Goal: Navigation & Orientation: Find specific page/section

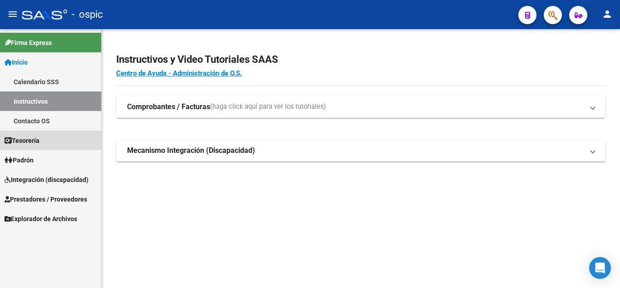
click at [25, 136] on span "Tesorería" at bounding box center [22, 140] width 35 height 10
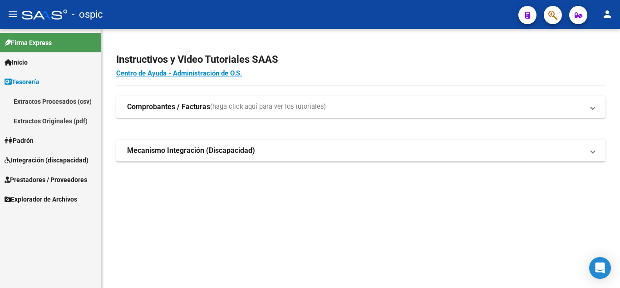
click at [62, 104] on link "Extractos Procesados (csv)" at bounding box center [50, 101] width 101 height 20
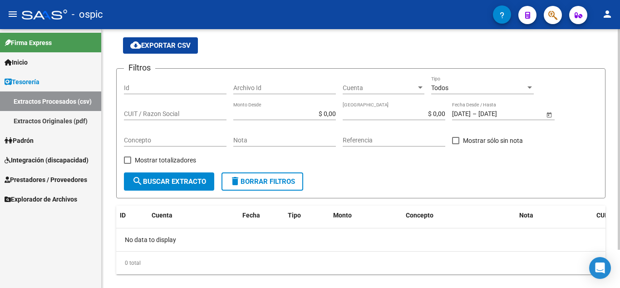
scroll to position [45, 0]
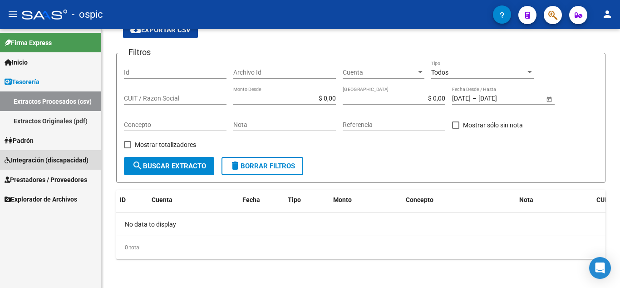
click at [27, 161] on span "Integración (discapacidad)" at bounding box center [47, 160] width 84 height 10
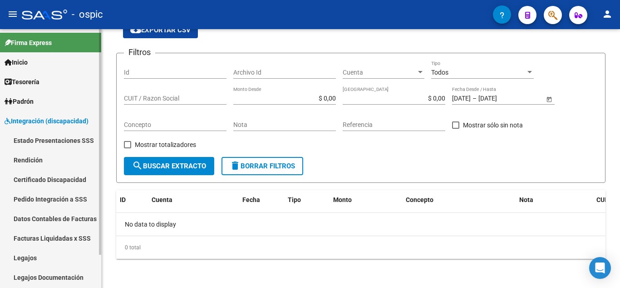
scroll to position [38, 0]
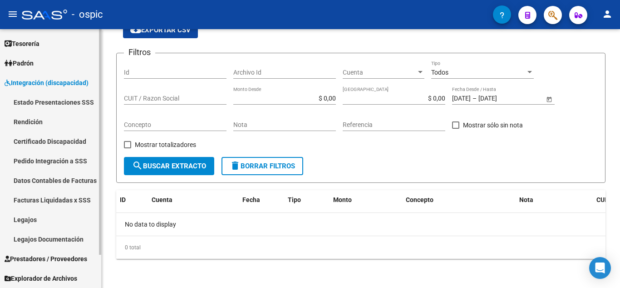
click at [65, 199] on link "Facturas Liquidadas x SSS" at bounding box center [50, 200] width 101 height 20
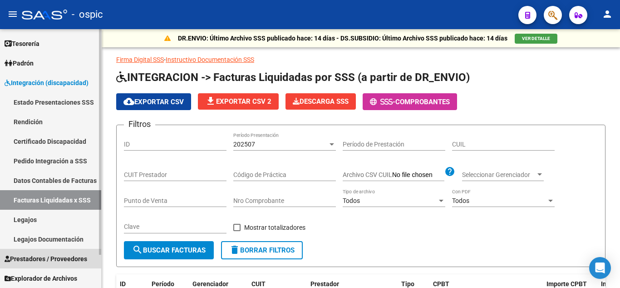
click at [60, 258] on span "Prestadores / Proveedores" at bounding box center [46, 258] width 83 height 10
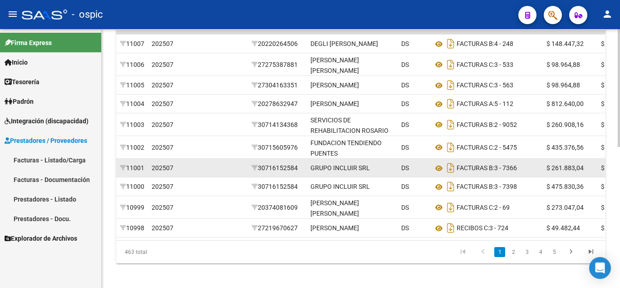
scroll to position [45, 0]
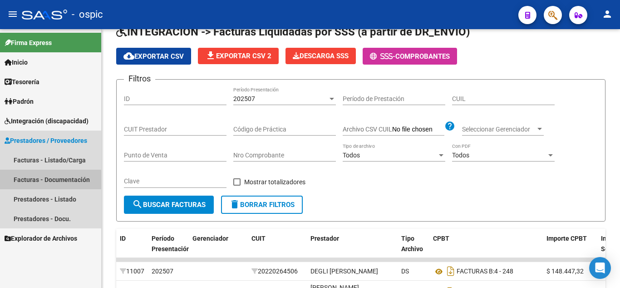
click at [31, 184] on link "Facturas - Documentación" at bounding box center [50, 179] width 101 height 20
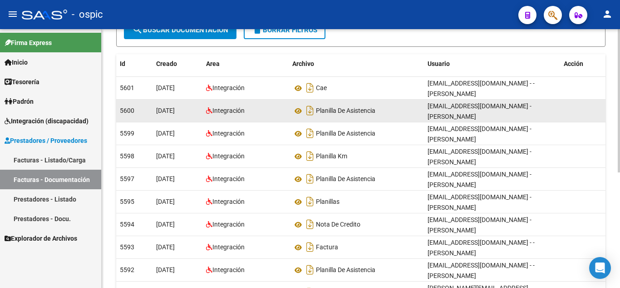
scroll to position [27, 0]
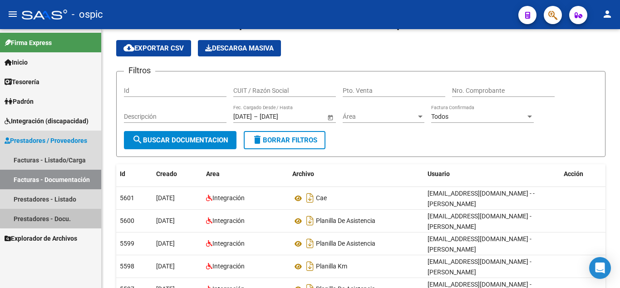
drag, startPoint x: 51, startPoint y: 212, endPoint x: 57, endPoint y: 211, distance: 5.5
click at [52, 212] on link "Prestadores - Docu." at bounding box center [50, 218] width 101 height 20
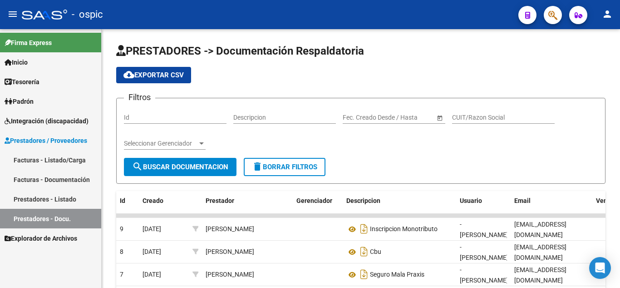
click at [524, 17] on button "button" at bounding box center [528, 15] width 18 height 18
click at [41, 43] on span "Firma Express" at bounding box center [28, 43] width 47 height 10
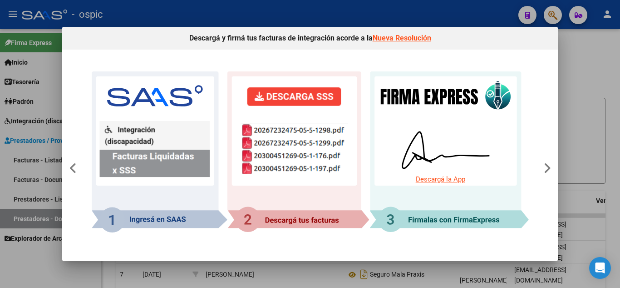
click at [22, 17] on div at bounding box center [310, 144] width 620 height 288
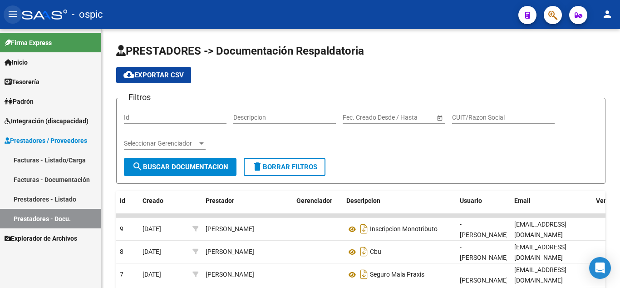
click at [15, 17] on mat-icon "menu" at bounding box center [12, 14] width 11 height 11
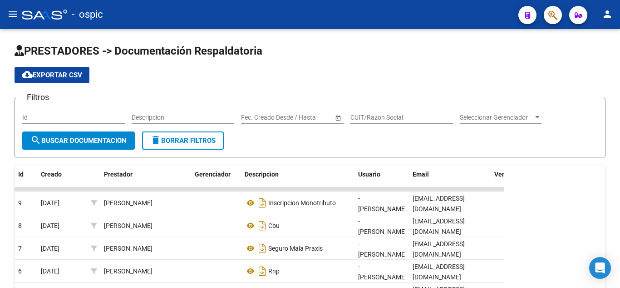
click at [15, 16] on mat-icon "menu" at bounding box center [12, 14] width 11 height 11
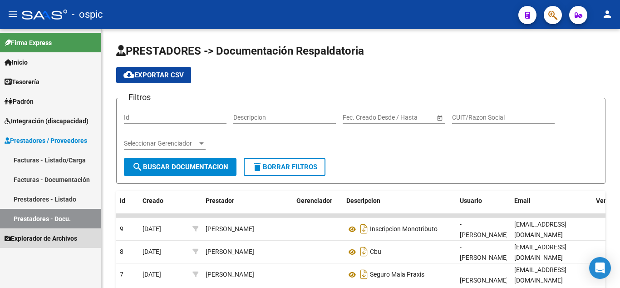
click at [52, 239] on span "Explorador de Archivos" at bounding box center [41, 238] width 73 height 10
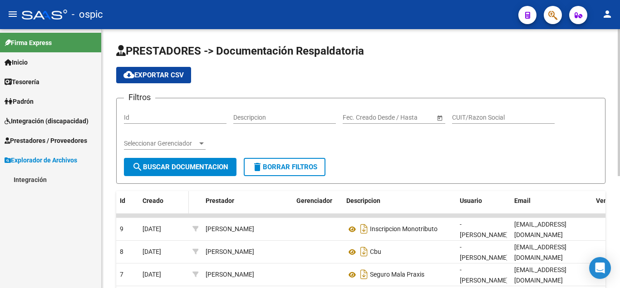
scroll to position [182, 0]
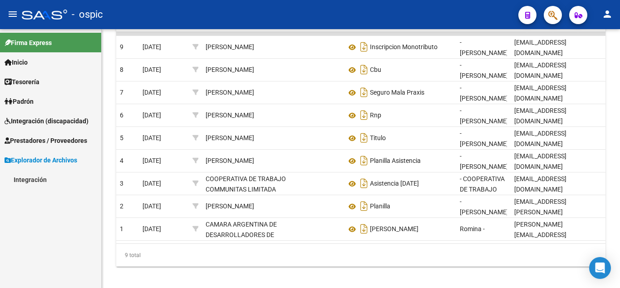
click at [41, 182] on link "Integración" at bounding box center [50, 179] width 101 height 20
click at [41, 220] on link "DR.ENVIO" at bounding box center [50, 218] width 101 height 20
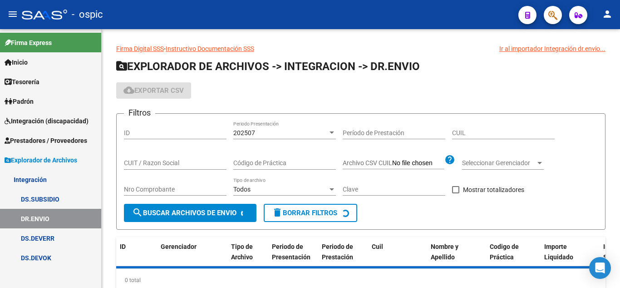
click at [58, 201] on link "DS.SUBSIDIO" at bounding box center [50, 199] width 101 height 20
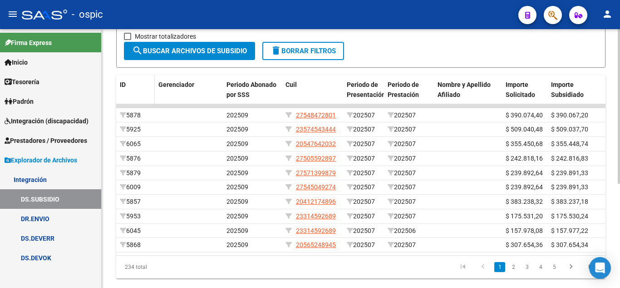
scroll to position [174, 0]
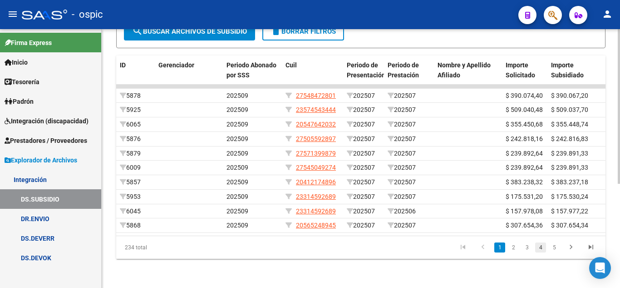
click at [536, 244] on link "4" at bounding box center [541, 247] width 11 height 10
click at [556, 246] on link "6" at bounding box center [554, 247] width 11 height 10
click at [566, 249] on icon "go to next page" at bounding box center [572, 248] width 12 height 11
click at [554, 249] on link "9" at bounding box center [554, 247] width 11 height 10
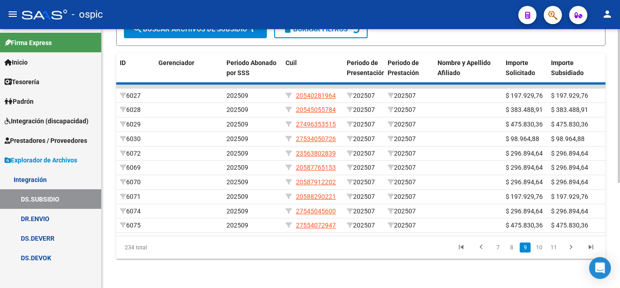
click at [539, 249] on div "234 total 7 8 9 10 11" at bounding box center [361, 247] width 490 height 23
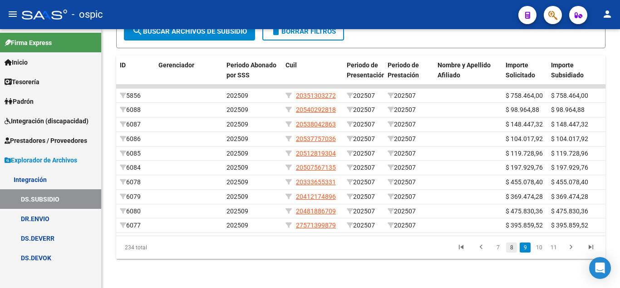
click at [509, 248] on link "8" at bounding box center [511, 247] width 11 height 10
click at [489, 248] on div "234 total 6 7 8 9 10" at bounding box center [361, 247] width 490 height 23
click at [570, 248] on icon "go to next page" at bounding box center [572, 248] width 12 height 11
click at [555, 248] on link "11" at bounding box center [554, 247] width 12 height 10
click at [55, 238] on link "DS.DEVERR" at bounding box center [50, 238] width 101 height 20
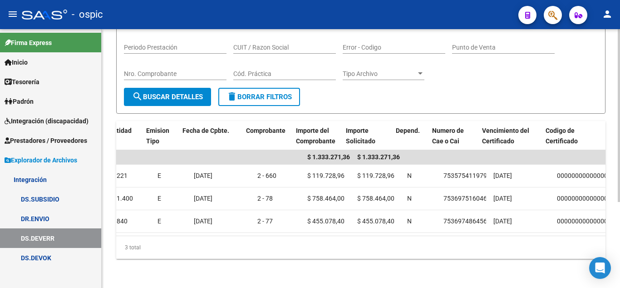
scroll to position [0, 691]
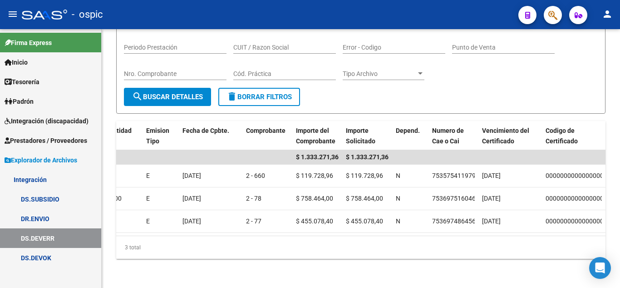
click at [53, 220] on link "DR.ENVIO" at bounding box center [50, 218] width 101 height 20
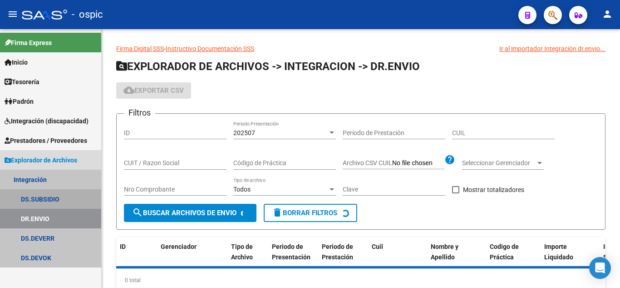
click at [66, 201] on link "DS.SUBSIDIO" at bounding box center [50, 199] width 101 height 20
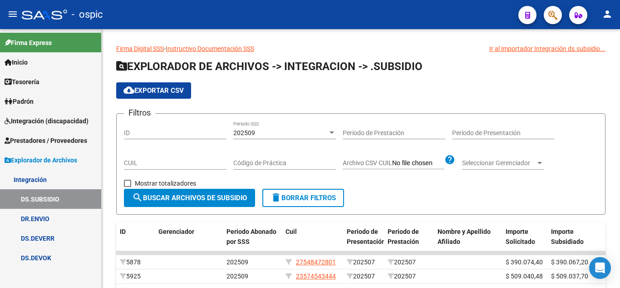
click at [38, 113] on link "Integración (discapacidad)" at bounding box center [50, 121] width 101 height 20
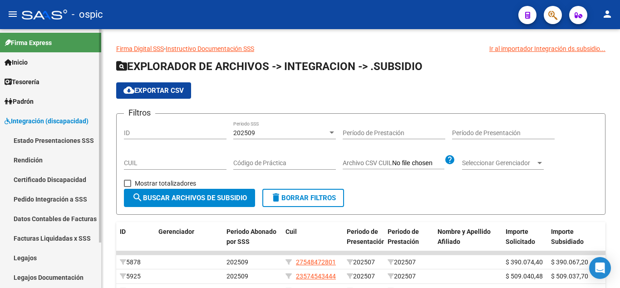
click at [34, 100] on span "Padrón" at bounding box center [19, 101] width 29 height 10
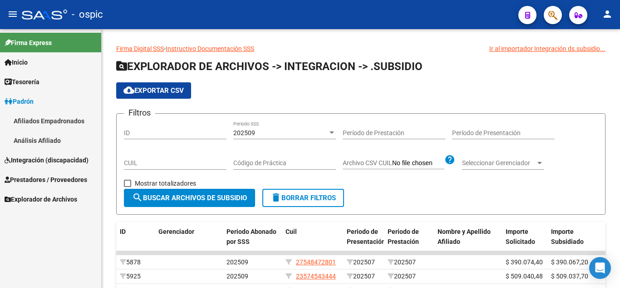
click at [37, 135] on link "Análisis Afiliado" at bounding box center [50, 140] width 101 height 20
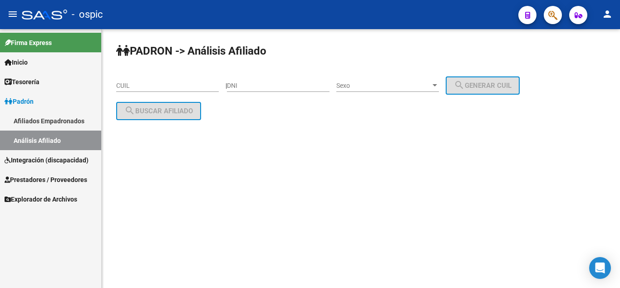
click at [57, 116] on link "Afiliados Empadronados" at bounding box center [50, 121] width 101 height 20
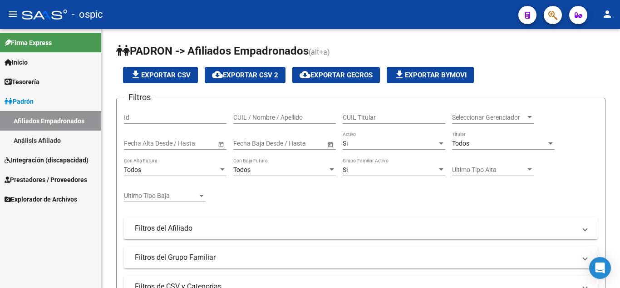
click at [22, 59] on span "Inicio" at bounding box center [16, 62] width 23 height 10
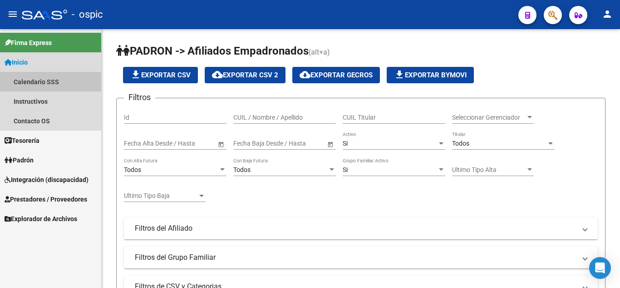
click at [42, 84] on link "Calendario SSS" at bounding box center [50, 82] width 101 height 20
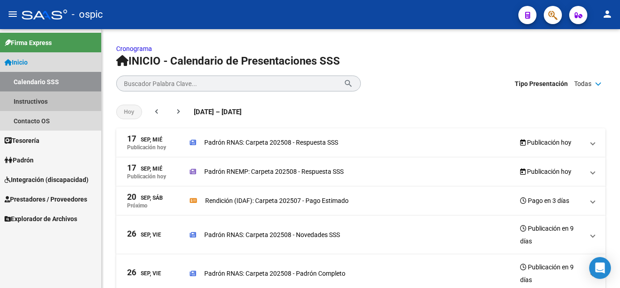
click at [41, 103] on link "Instructivos" at bounding box center [50, 101] width 101 height 20
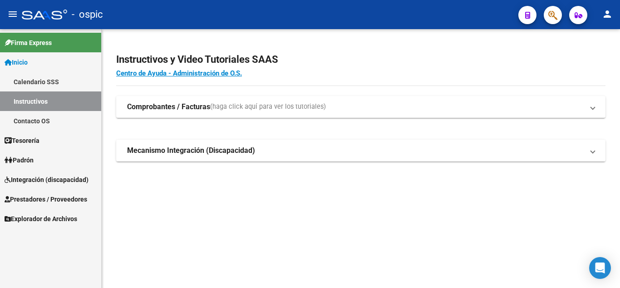
click at [47, 87] on link "Calendario SSS" at bounding box center [50, 82] width 101 height 20
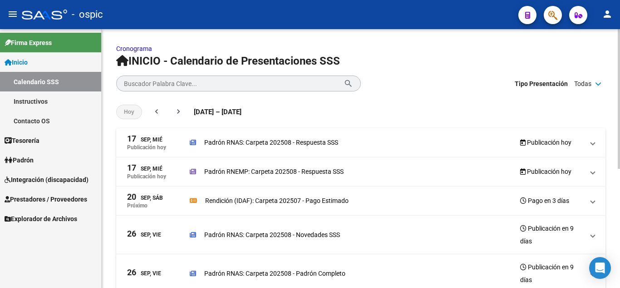
click at [296, 171] on p "Padrón RNEMP: Carpeta 202508 - Respuesta SSS" at bounding box center [273, 171] width 139 height 10
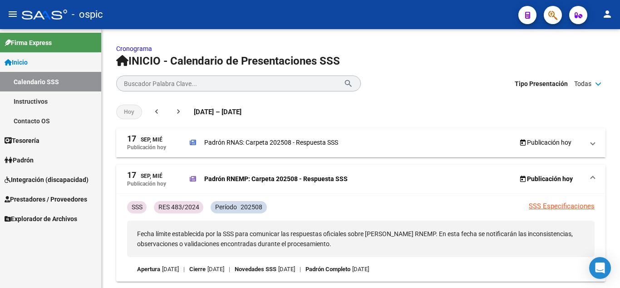
click at [18, 59] on span "Inicio" at bounding box center [16, 62] width 23 height 10
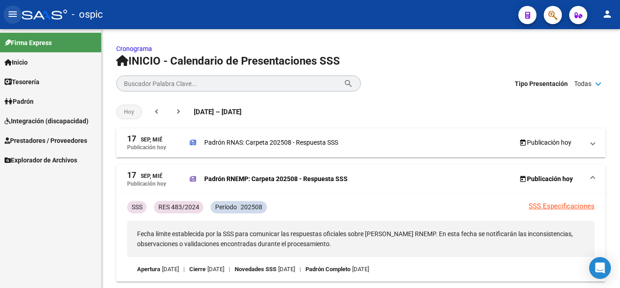
click at [12, 6] on button "menu" at bounding box center [13, 14] width 18 height 18
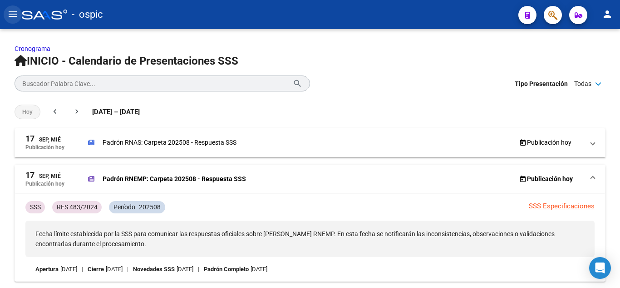
click at [14, 12] on mat-icon "menu" at bounding box center [12, 14] width 11 height 11
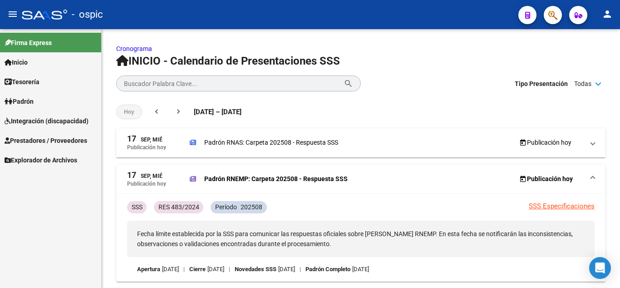
click at [613, 13] on button "person" at bounding box center [608, 14] width 18 height 18
click at [592, 35] on button "person Mi Perfil" at bounding box center [588, 38] width 55 height 22
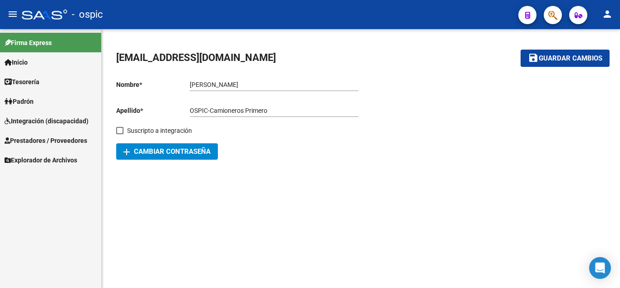
click at [610, 16] on mat-icon "person" at bounding box center [607, 14] width 11 height 11
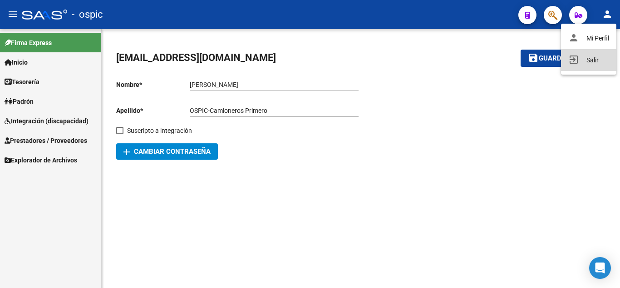
click at [581, 60] on button "exit_to_app Salir" at bounding box center [588, 60] width 55 height 22
